Goal: Transaction & Acquisition: Purchase product/service

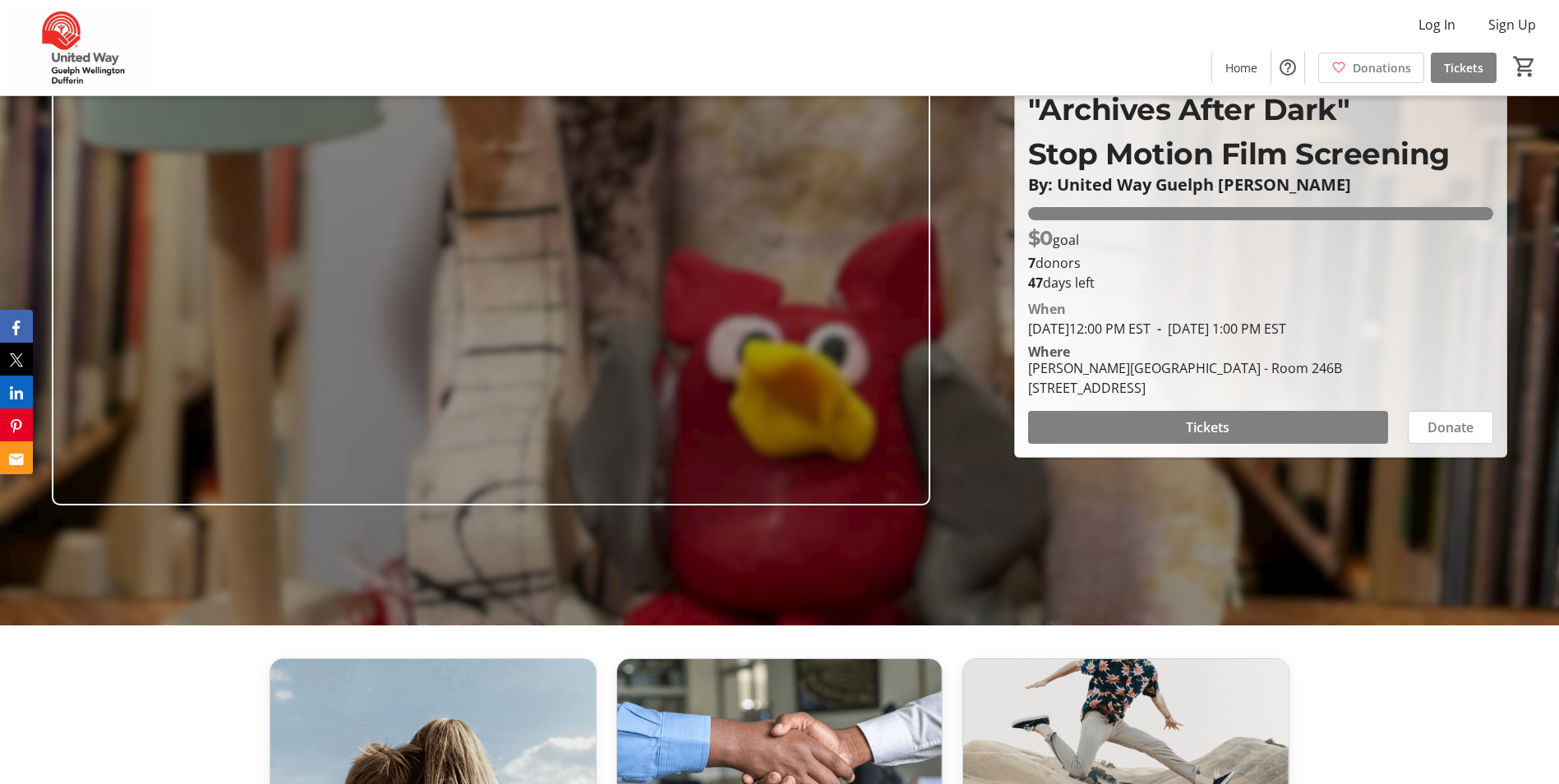
scroll to position [164, 0]
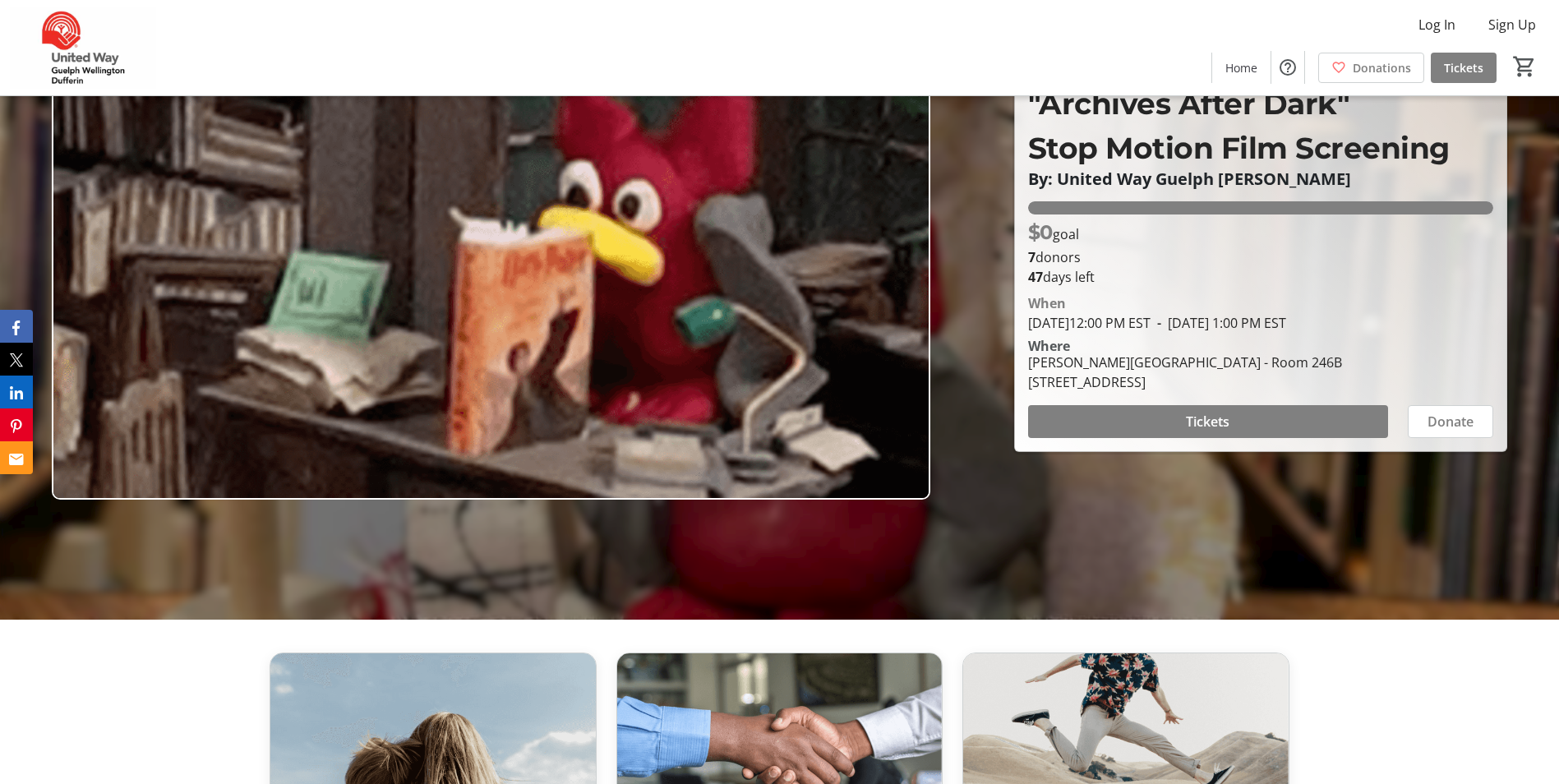
drag, startPoint x: 1030, startPoint y: 324, endPoint x: 1492, endPoint y: 329, distance: 462.0
click at [1492, 329] on div "When [DATE] 12:00 PM EST - [DATE] 1:00 PM EST" at bounding box center [1261, 313] width 465 height 39
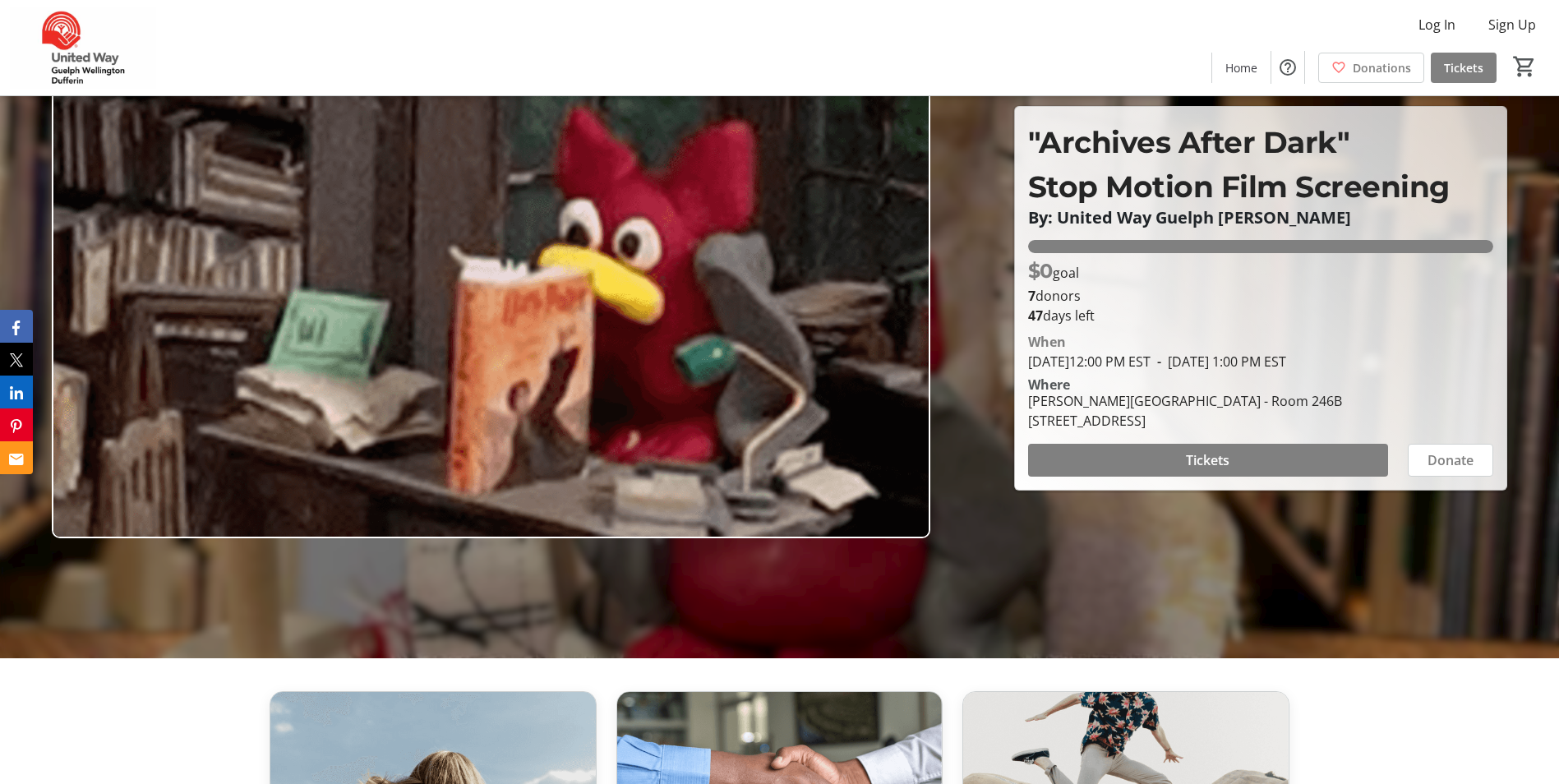
scroll to position [0, 0]
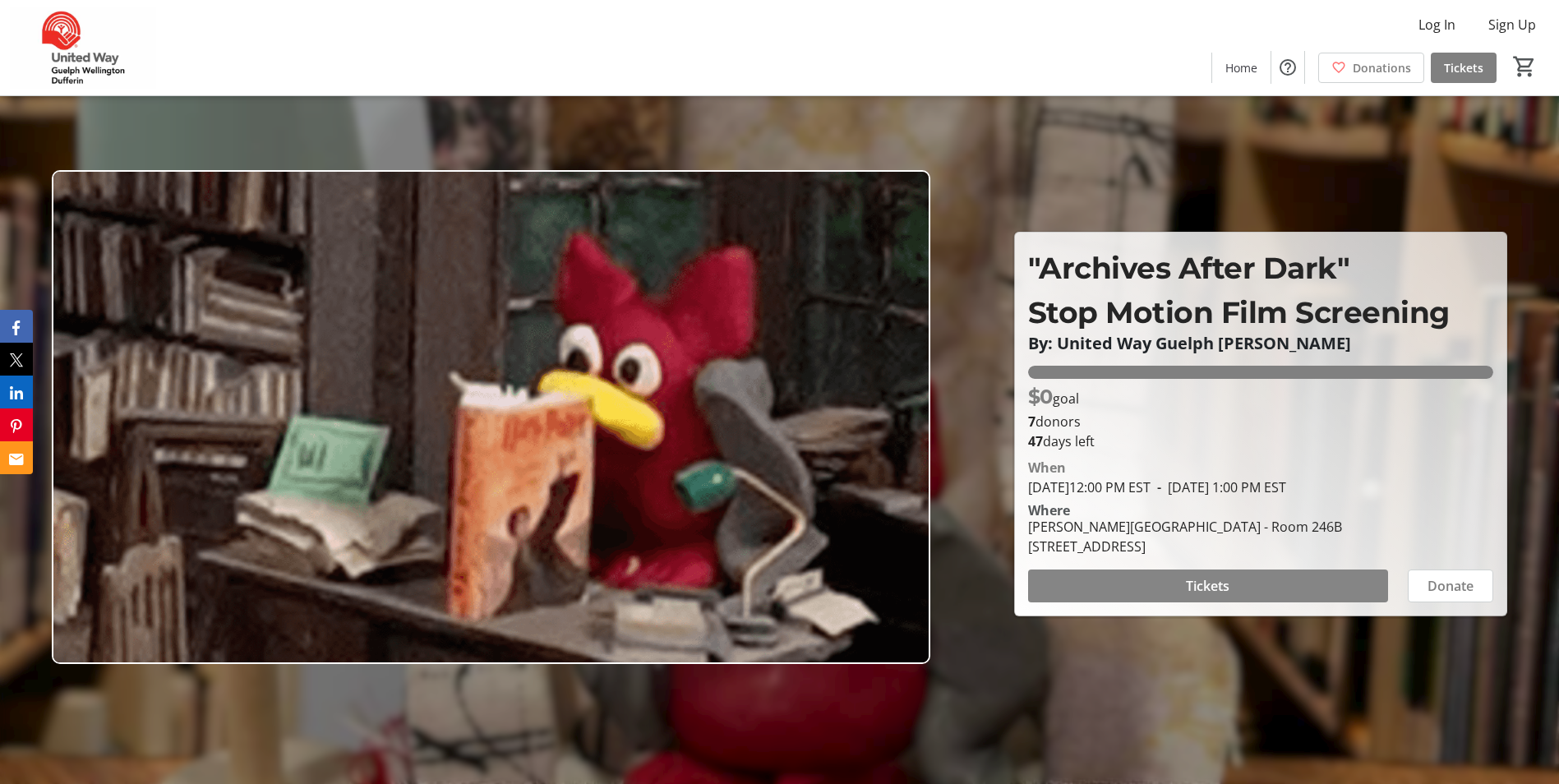
click at [1223, 584] on span "Tickets" at bounding box center [1207, 585] width 44 height 20
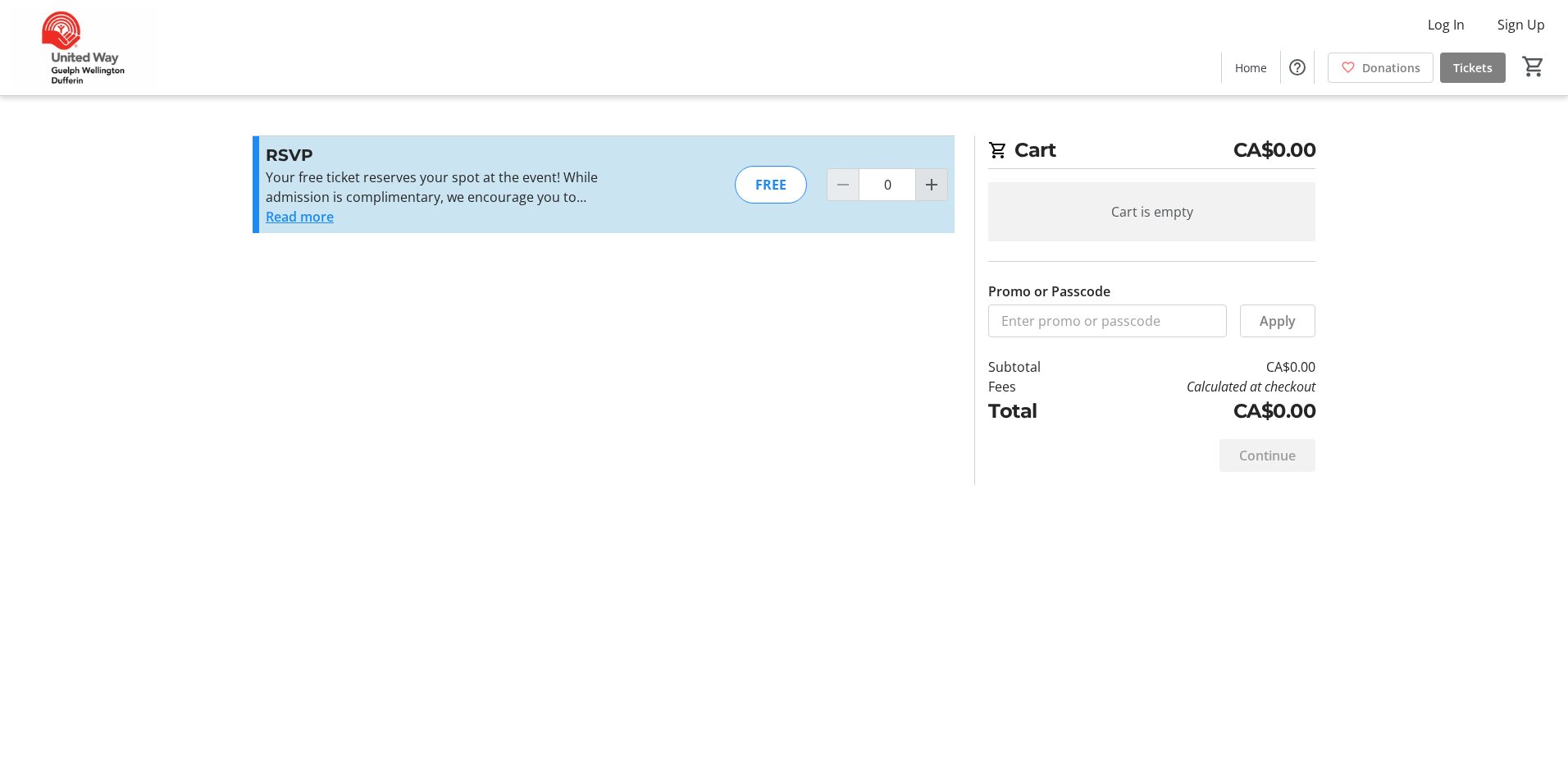
click at [925, 183] on mat-icon "Increment by one" at bounding box center [932, 184] width 20 height 20
type input "1"
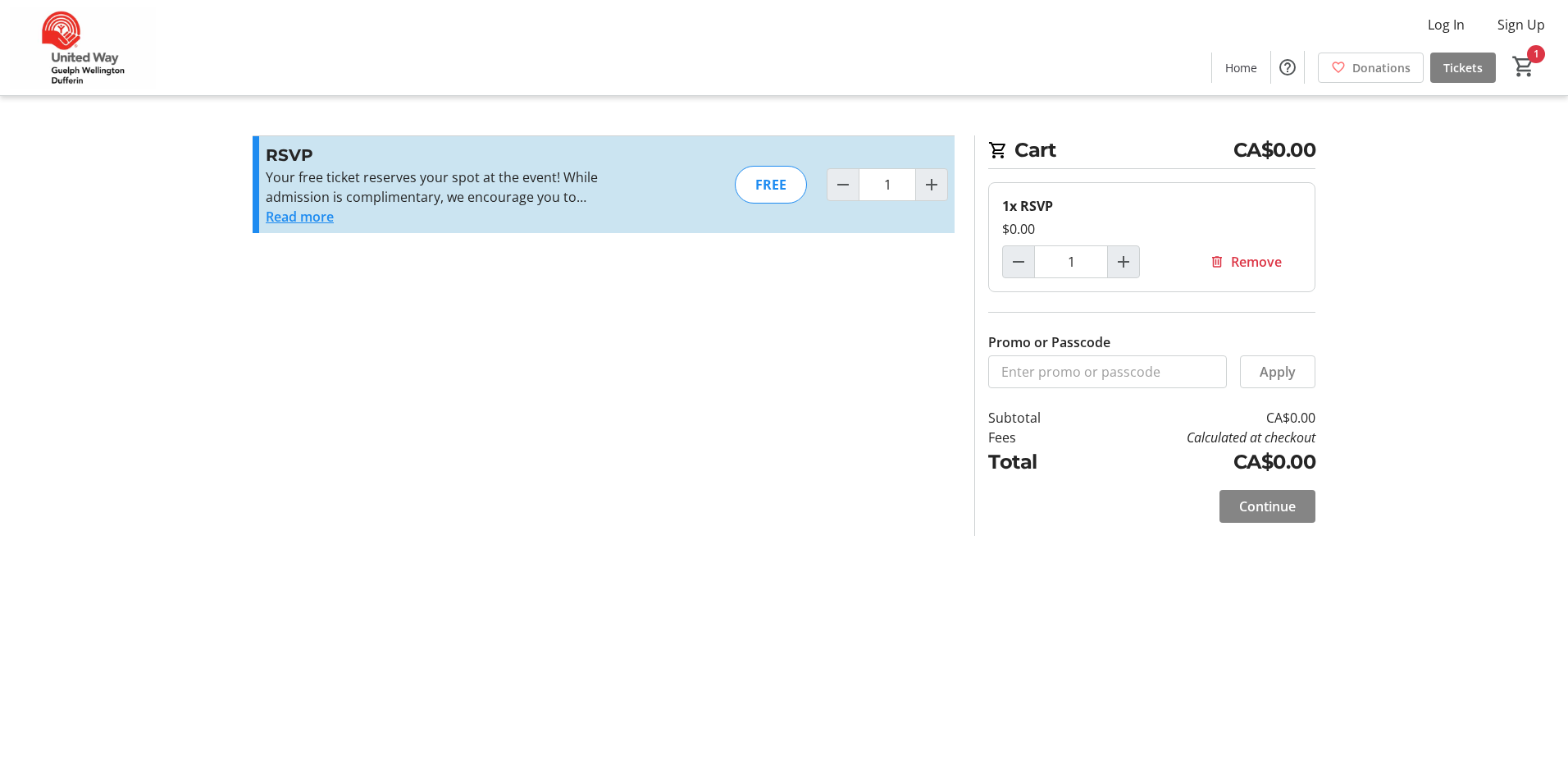
click at [1264, 513] on span "Continue" at bounding box center [1268, 506] width 57 height 20
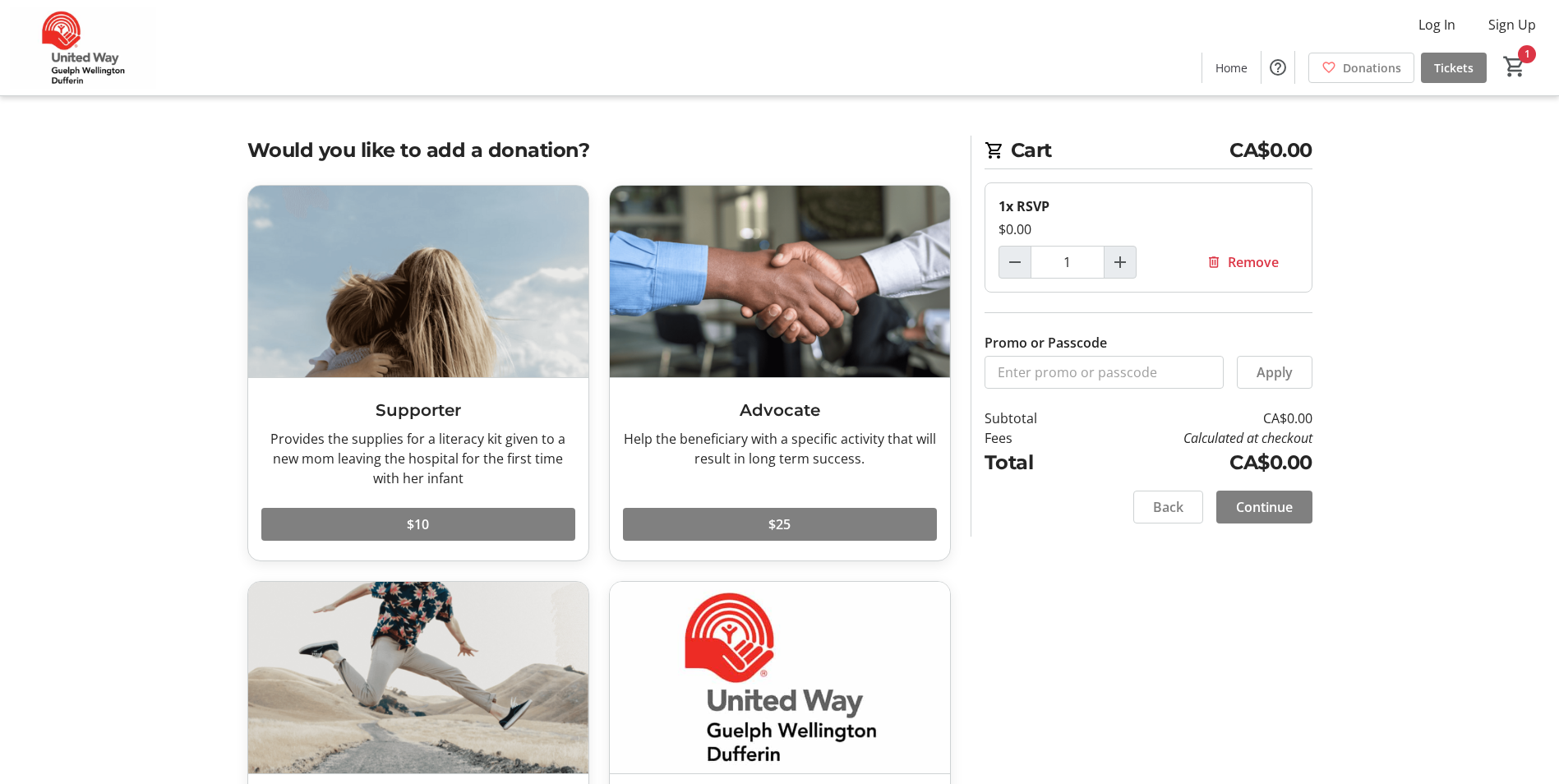
click at [1268, 514] on span "Continue" at bounding box center [1264, 507] width 57 height 20
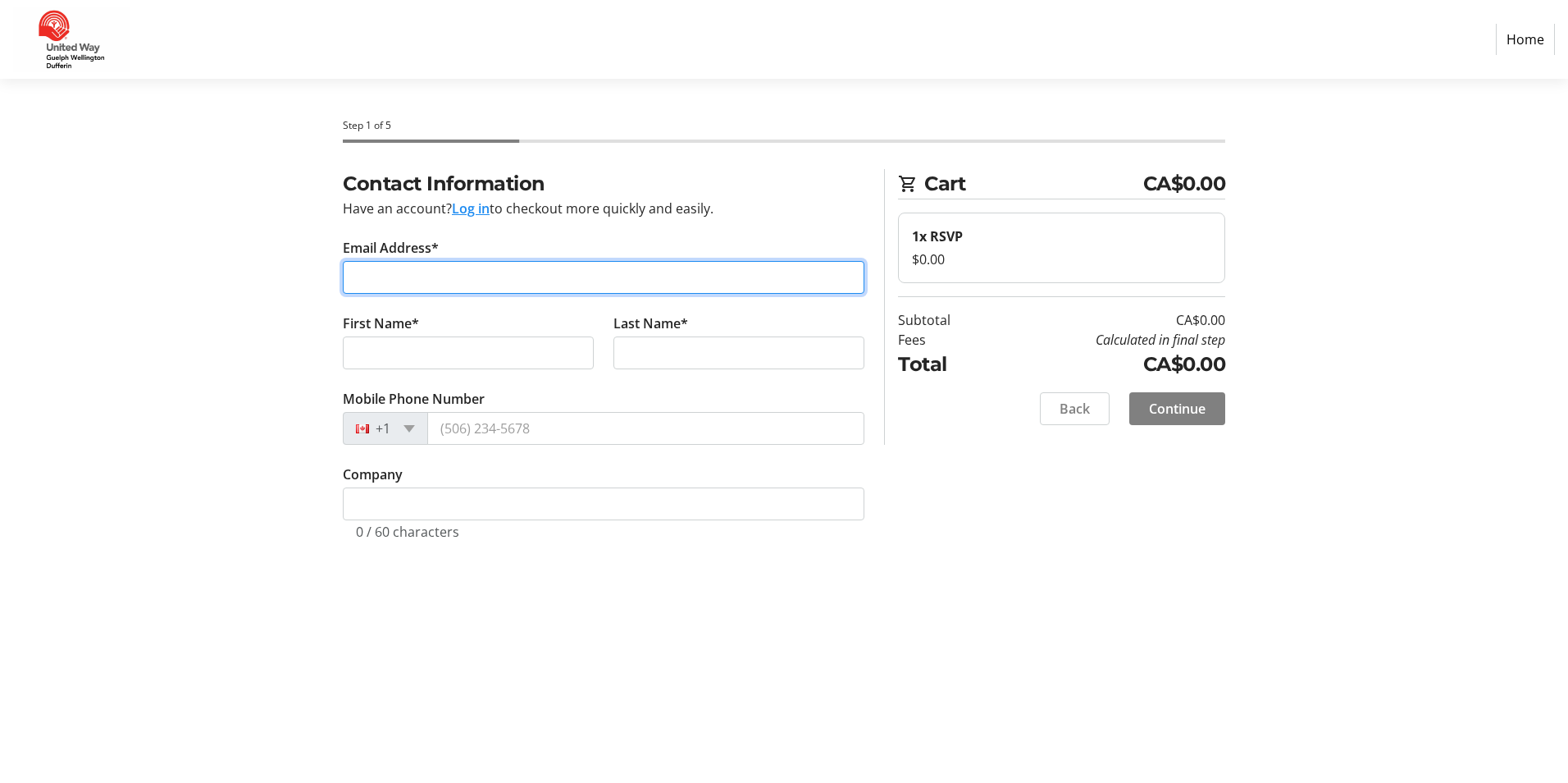
click at [537, 270] on input "Email Address*" at bounding box center [604, 277] width 521 height 33
type input "[EMAIL_ADDRESS][DOMAIN_NAME]"
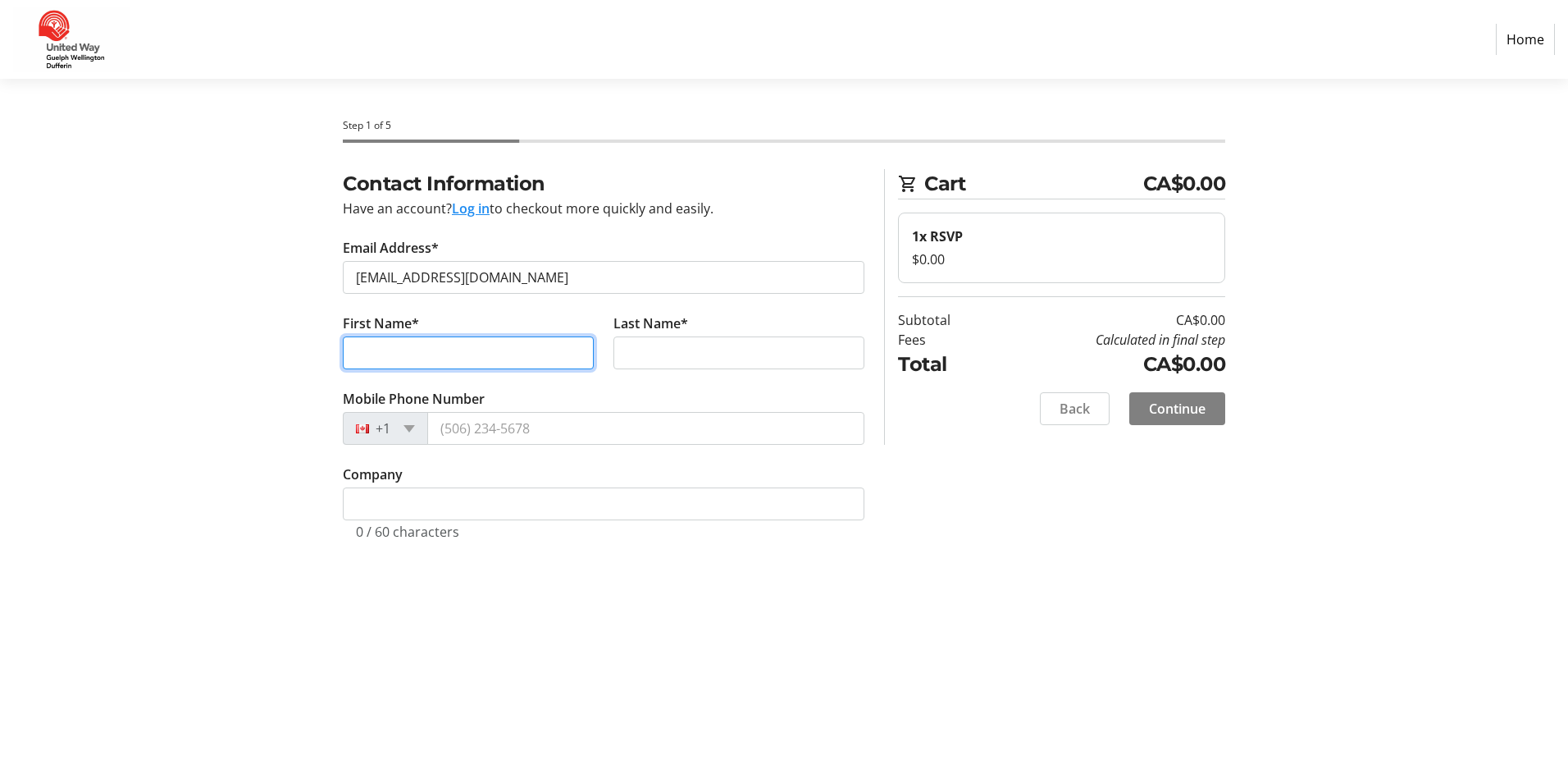
type input "[PERSON_NAME]"
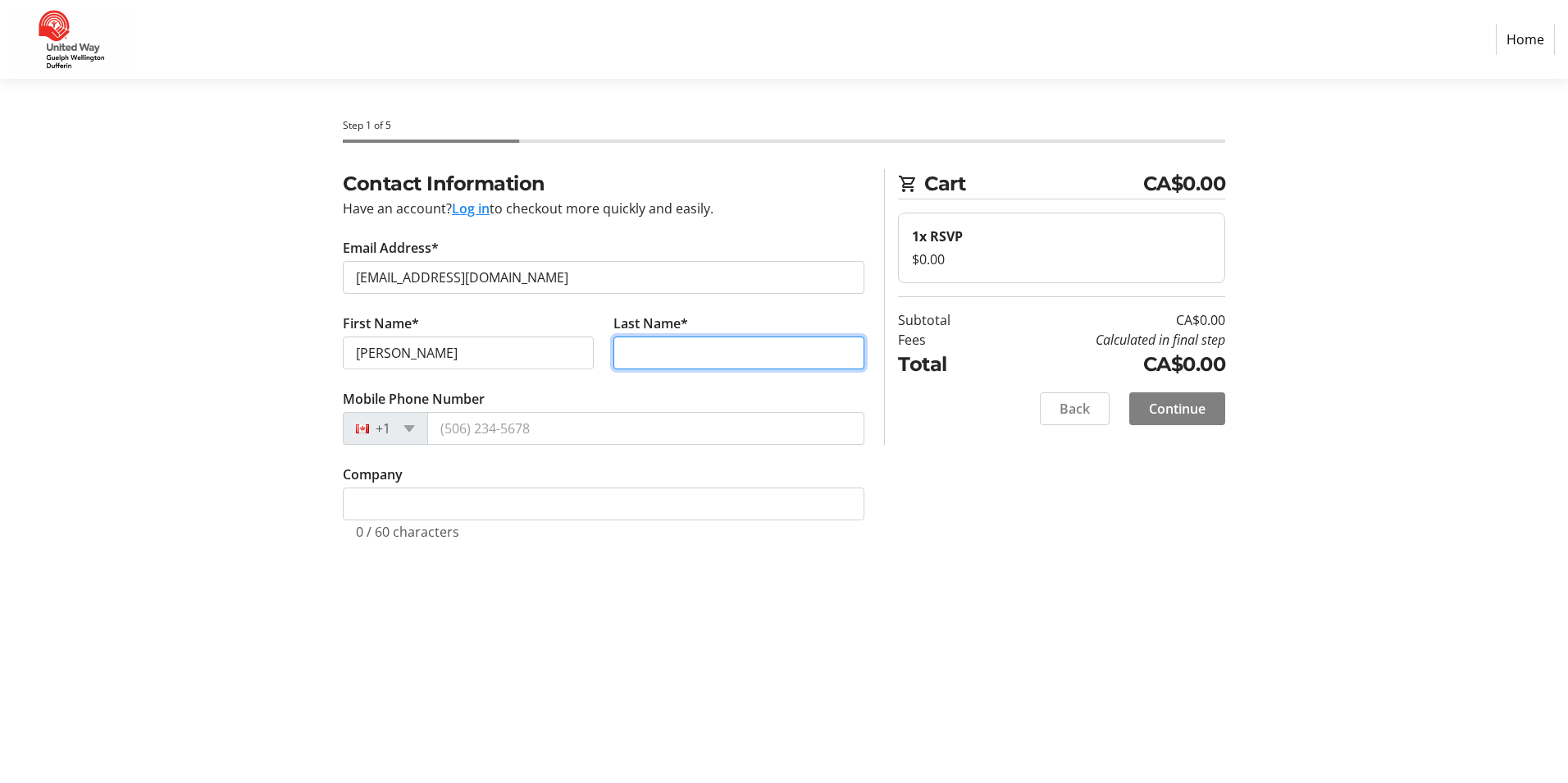
type input "Grierson"
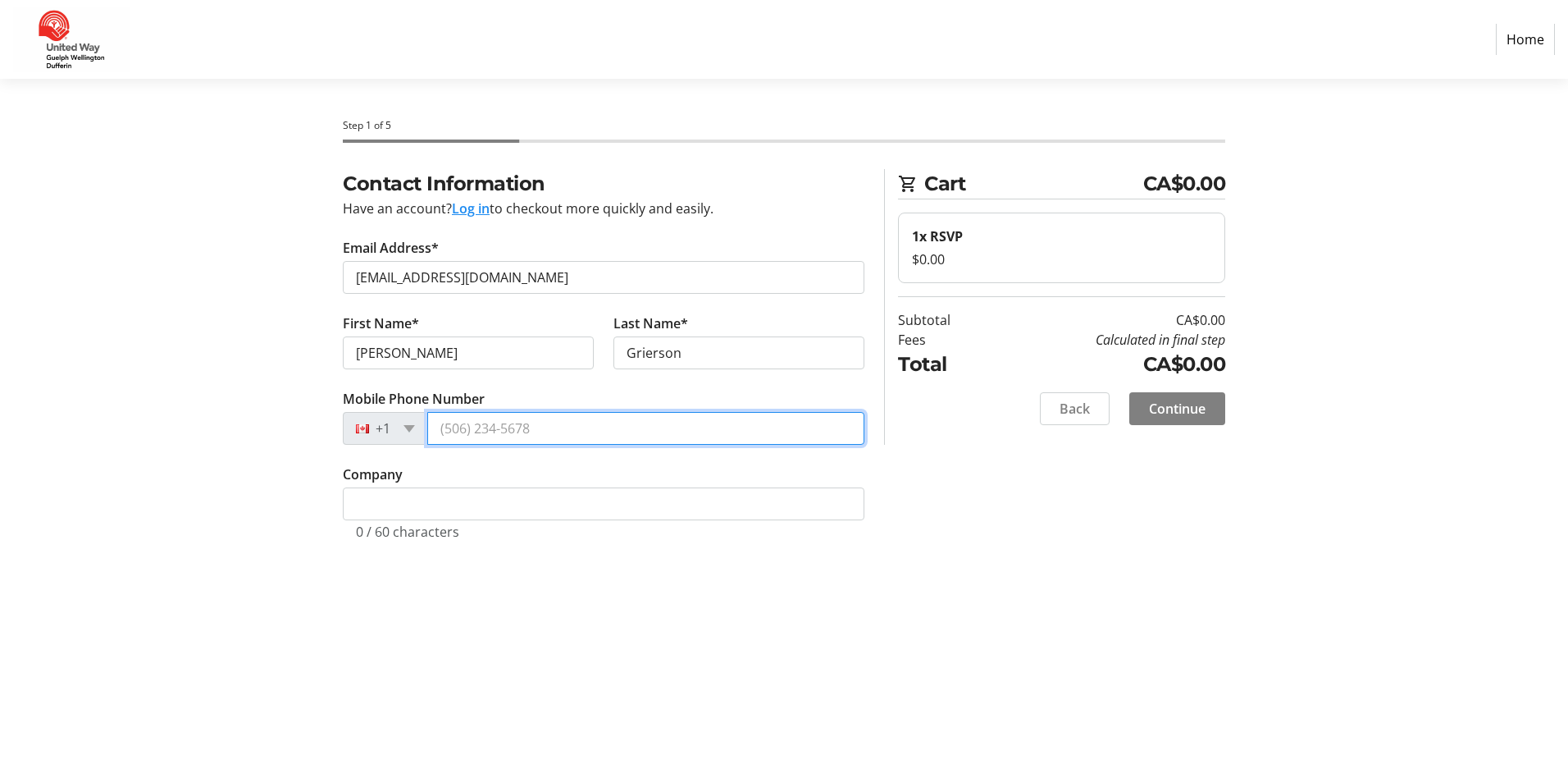
type input "[PHONE_NUMBER]"
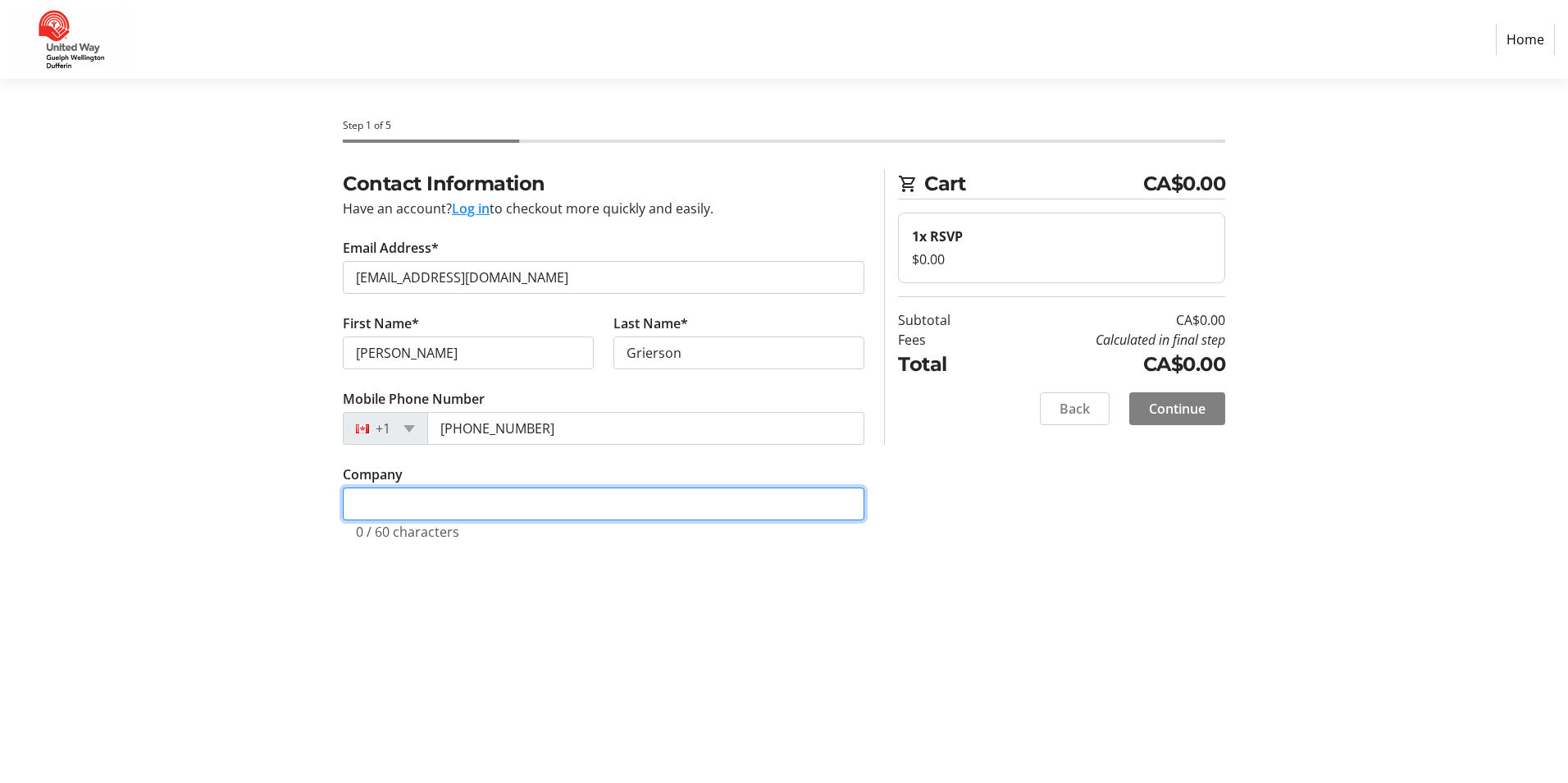
type input "[GEOGRAPHIC_DATA]"
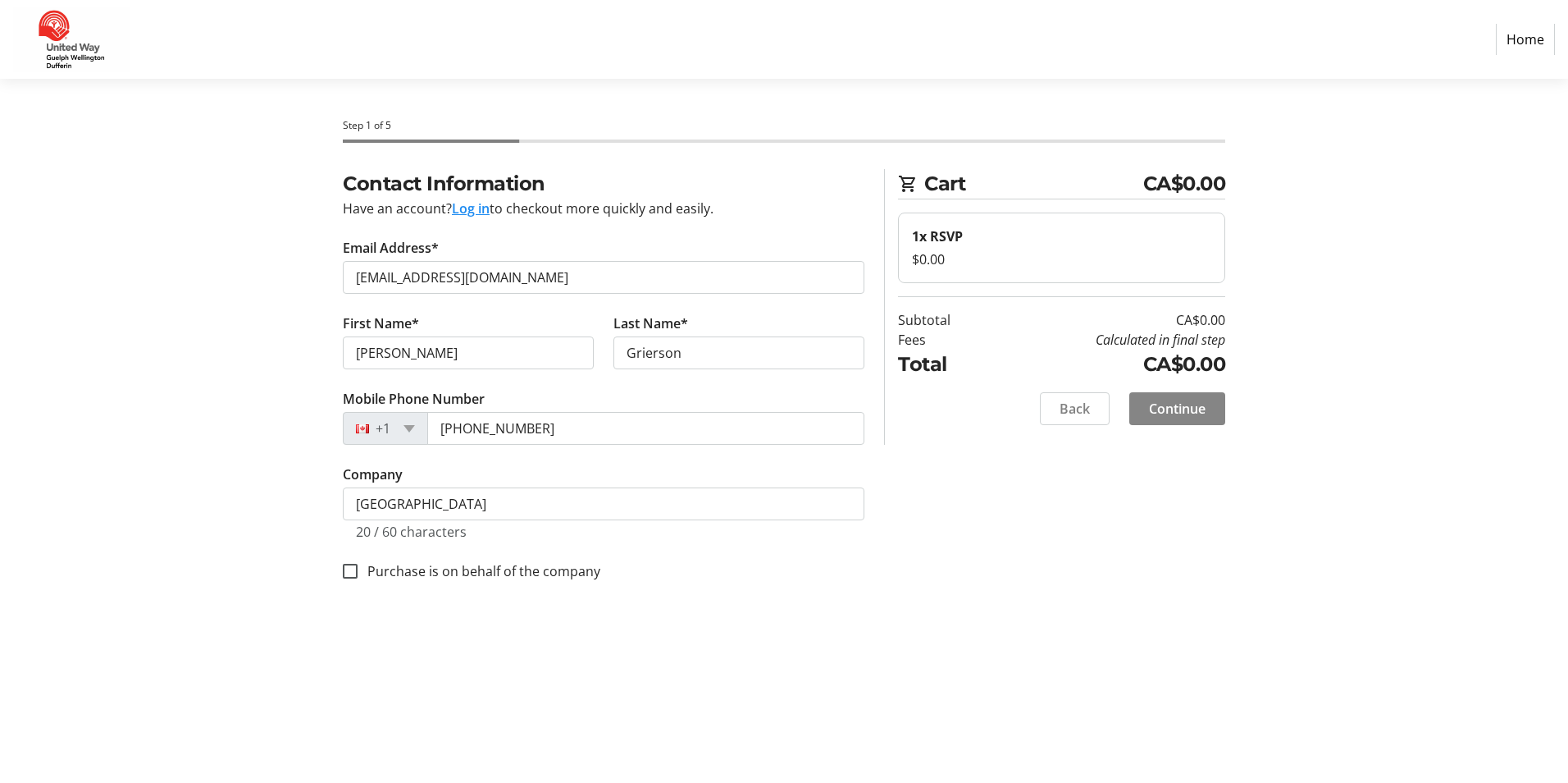
click at [1194, 411] on span "Continue" at bounding box center [1177, 409] width 57 height 20
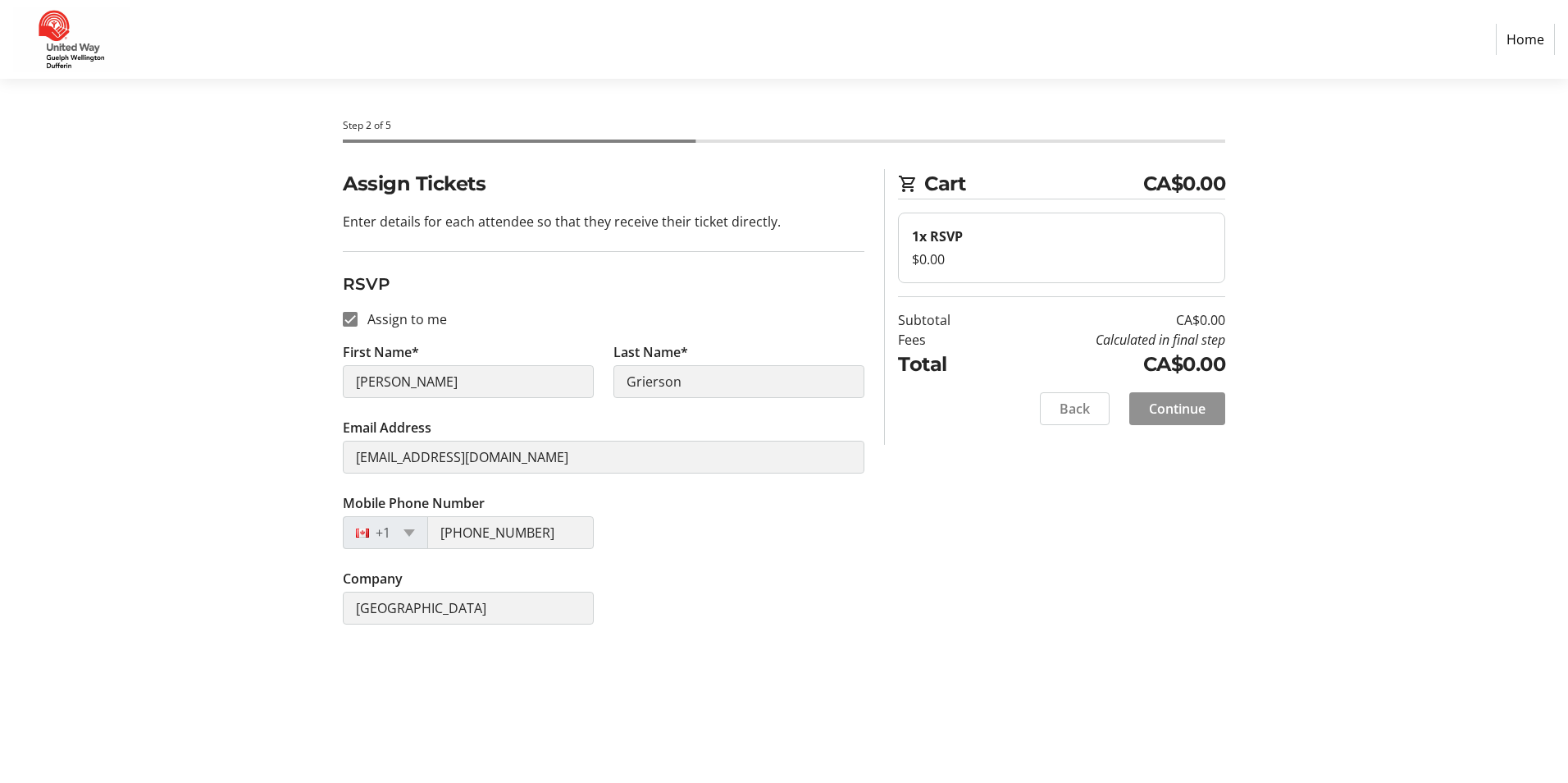
click at [1200, 411] on span "Continue" at bounding box center [1177, 409] width 57 height 20
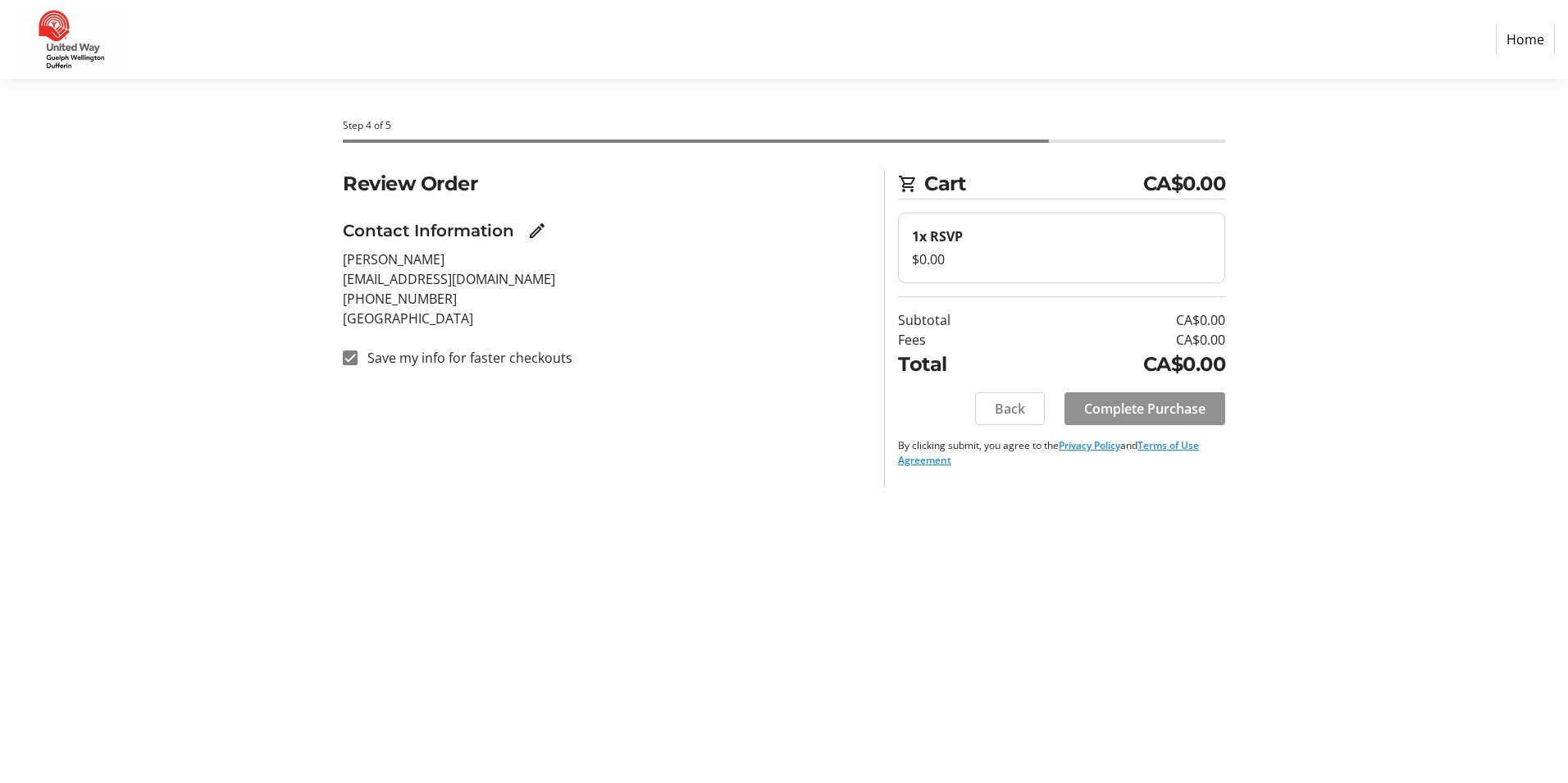
click at [1197, 413] on span "Complete Purchase" at bounding box center [1144, 409] width 121 height 20
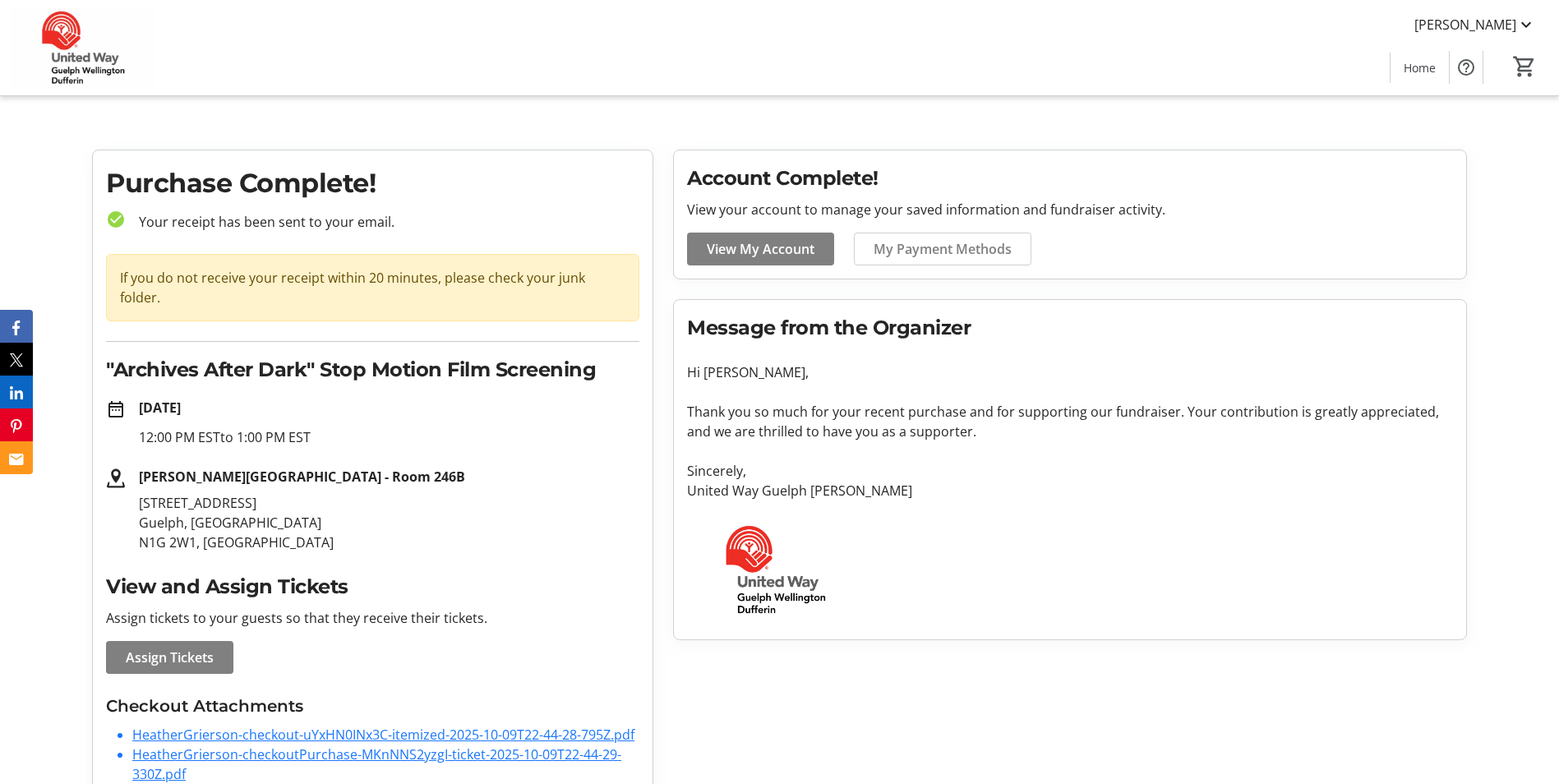
scroll to position [20, 0]
